Goal: Task Accomplishment & Management: Manage account settings

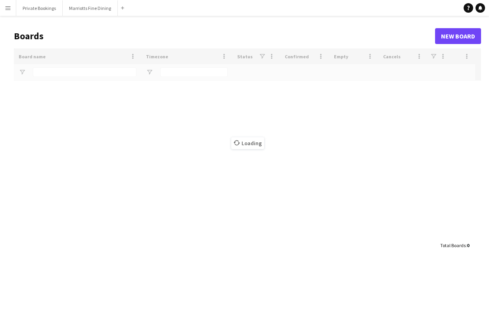
type input "******"
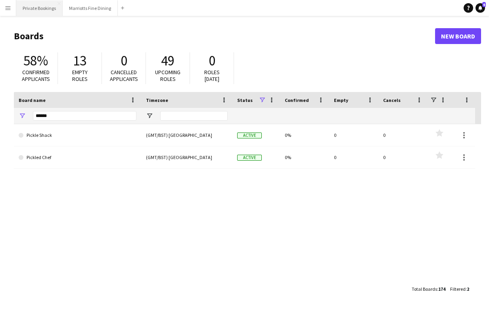
click at [41, 11] on button "Private Bookings Close" at bounding box center [39, 7] width 46 height 15
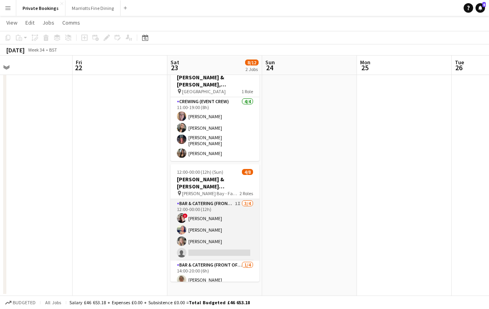
click at [213, 239] on app-card-role "Bar & Catering (Front of House) 1I [DATE] 12:00-00:00 (12h) ! [PERSON_NAME] [PE…" at bounding box center [214, 229] width 89 height 61
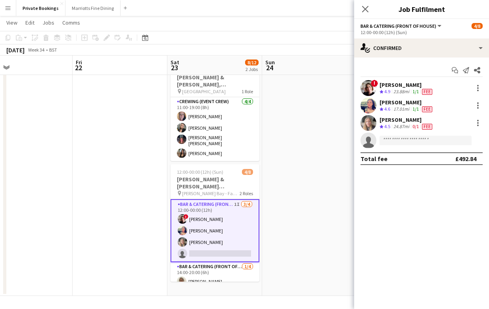
click at [405, 125] on div "24.87mi" at bounding box center [401, 126] width 19 height 7
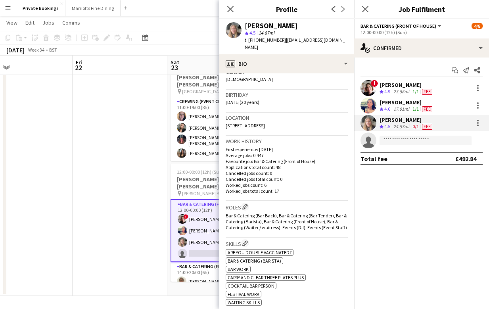
scroll to position [53, 0]
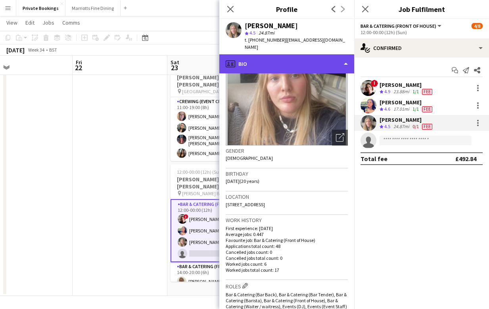
click at [320, 55] on div "profile Bio" at bounding box center [286, 63] width 135 height 19
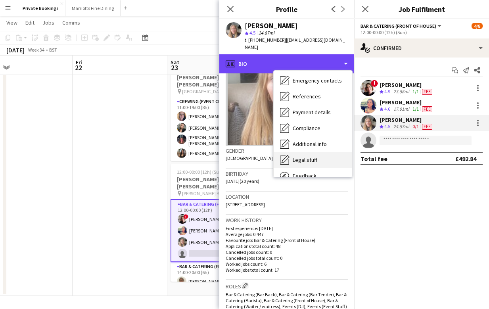
scroll to position [90, 0]
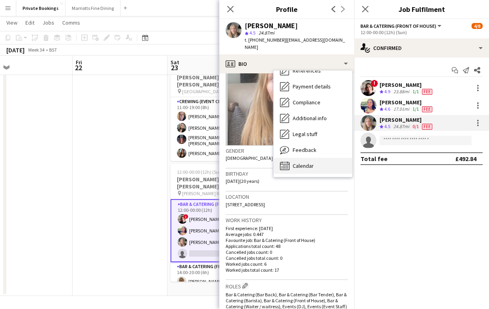
click at [321, 158] on div "Calendar Calendar" at bounding box center [312, 166] width 78 height 16
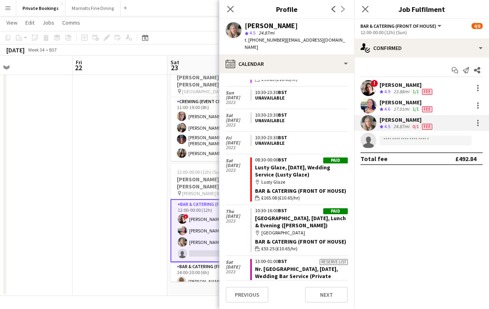
scroll to position [897, 0]
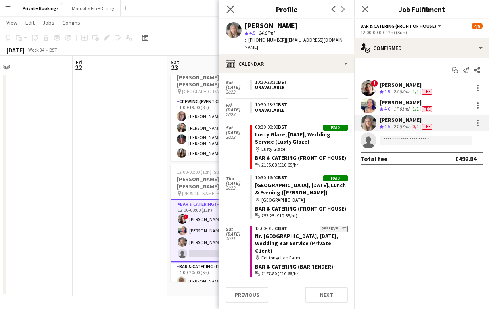
click at [234, 8] on app-icon "Close pop-in" at bounding box center [230, 9] width 11 height 11
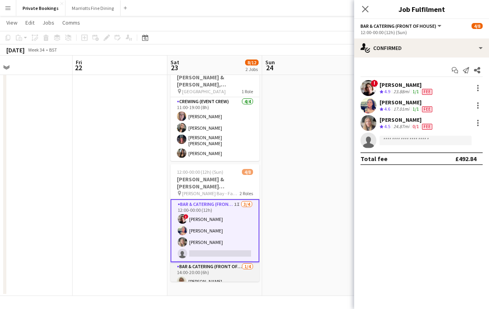
scroll to position [6, 0]
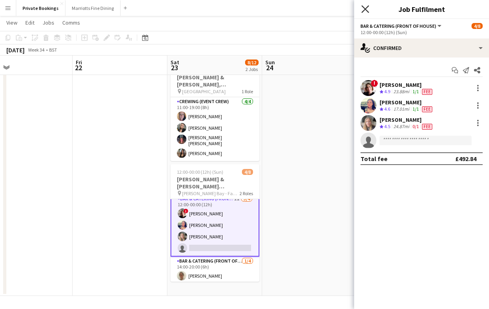
click at [363, 7] on icon at bounding box center [365, 9] width 8 height 8
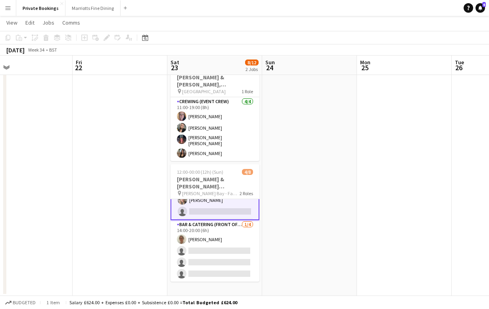
scroll to position [0, 0]
